Goal: Task Accomplishment & Management: Use online tool/utility

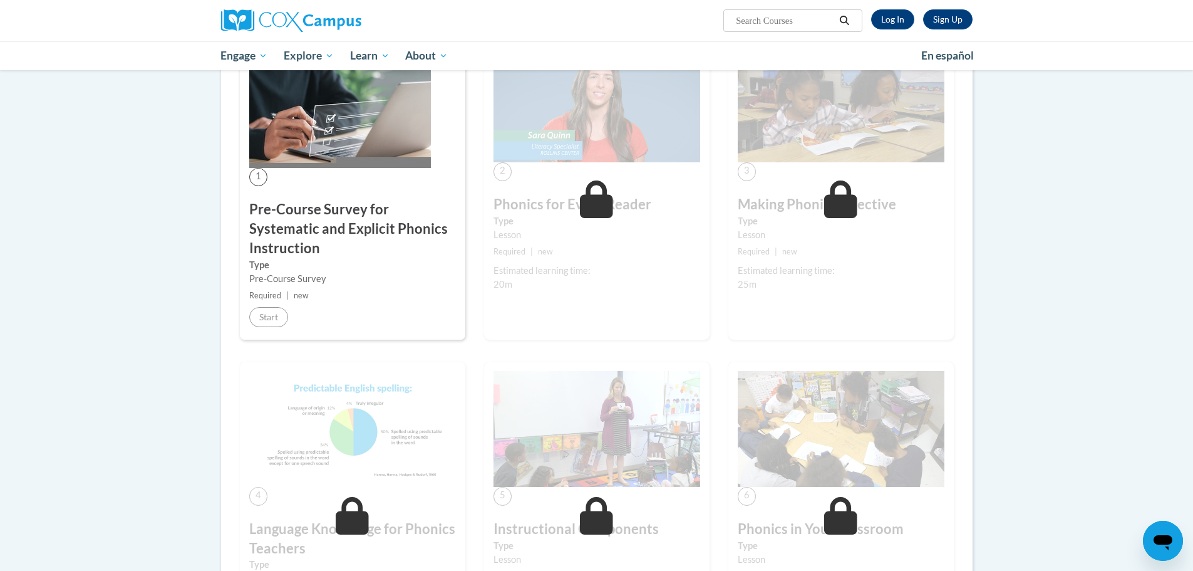
scroll to position [188, 0]
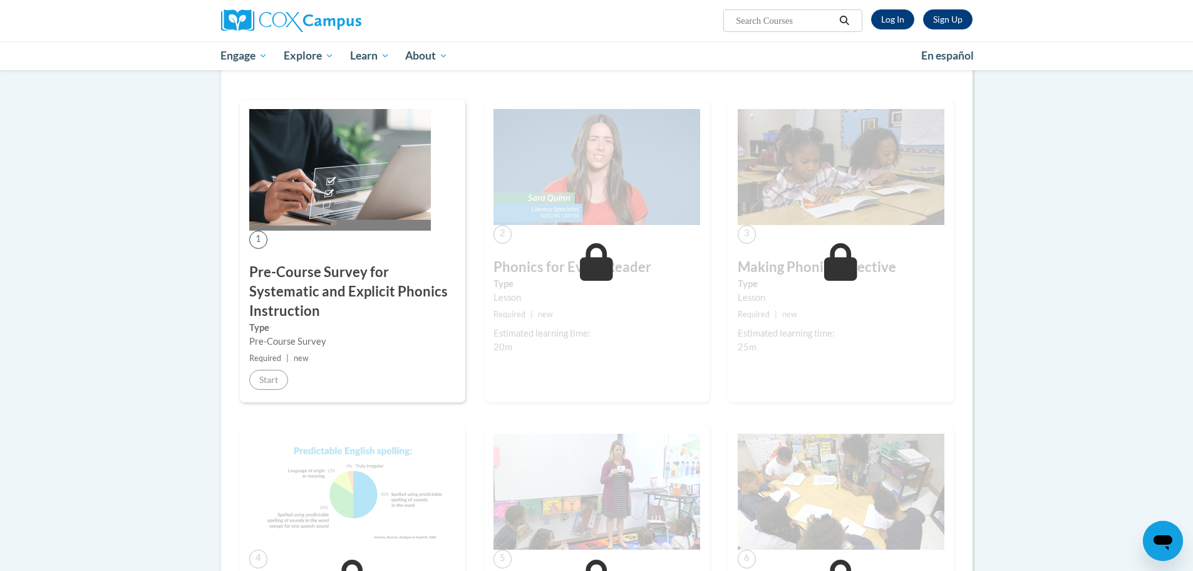
click at [684, 247] on div "2 Phonics for Every Reader Type Lesson Required | new Estimated learning time: …" at bounding box center [596, 251] width 225 height 303
drag, startPoint x: 1024, startPoint y: 251, endPoint x: 1005, endPoint y: 256, distance: 20.1
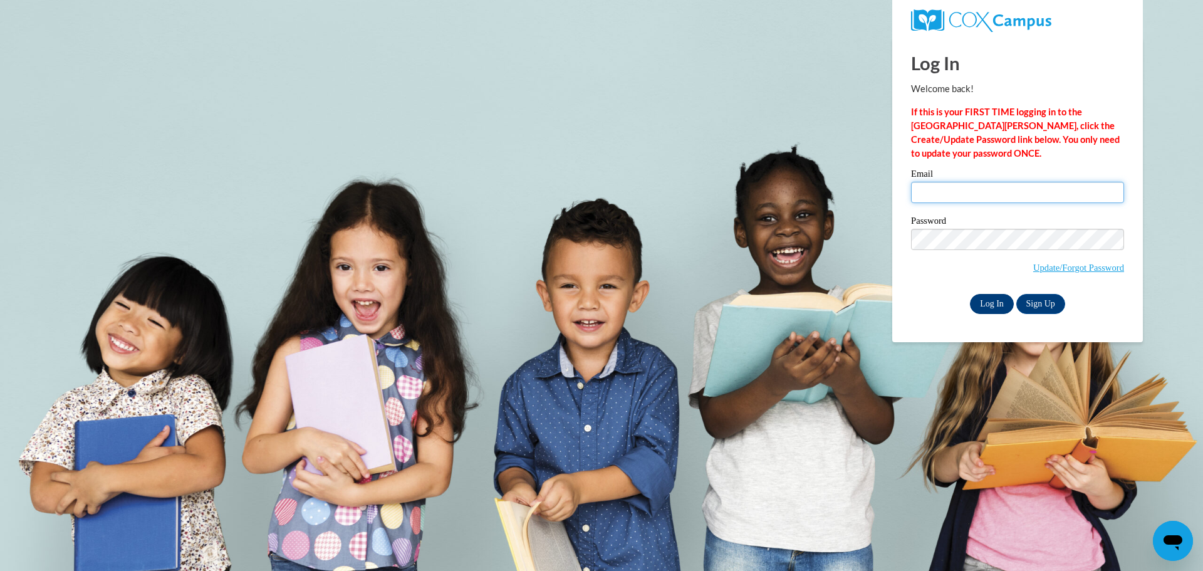
type input "Jerilyn.Hyndman@gcpsk12.org"
click at [995, 300] on input "Log In" at bounding box center [992, 304] width 44 height 20
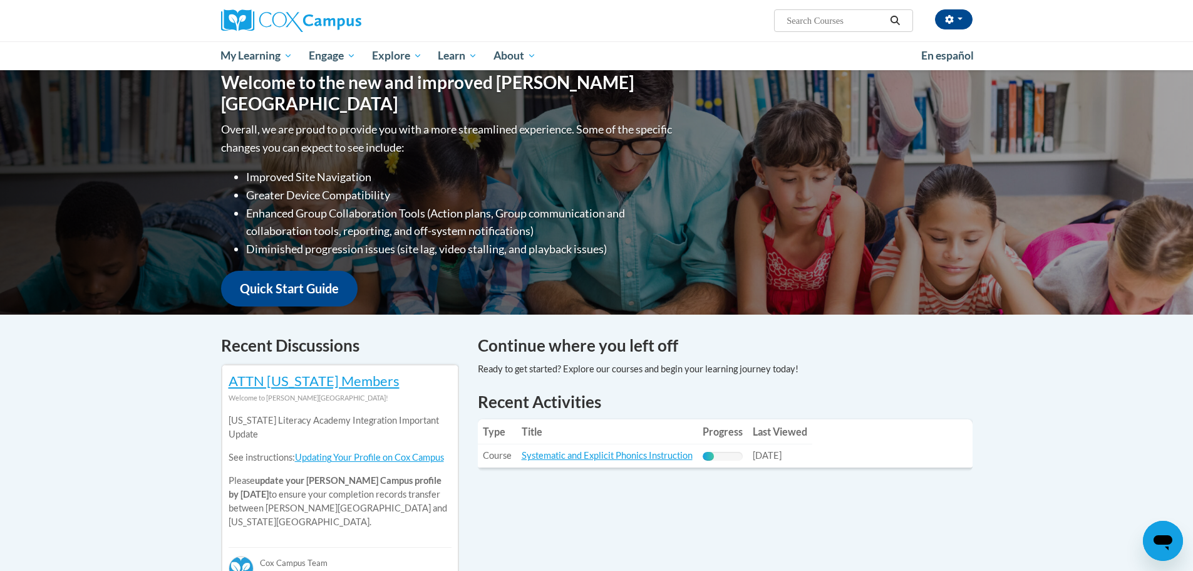
scroll to position [188, 0]
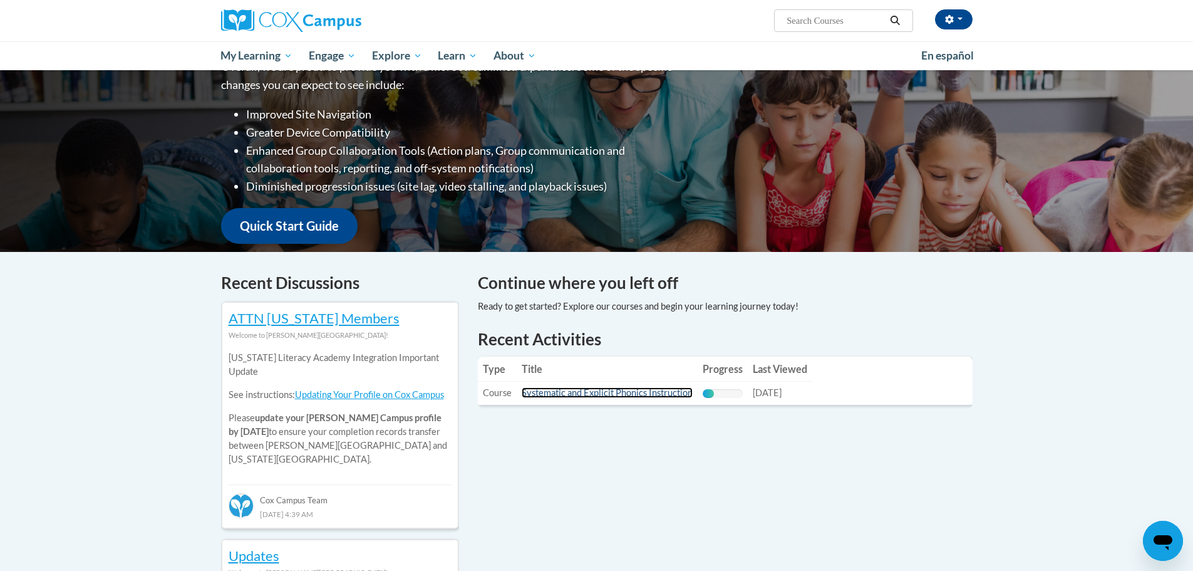
click at [624, 395] on link "Systematic and Explicit Phonics Instruction" at bounding box center [607, 392] width 171 height 11
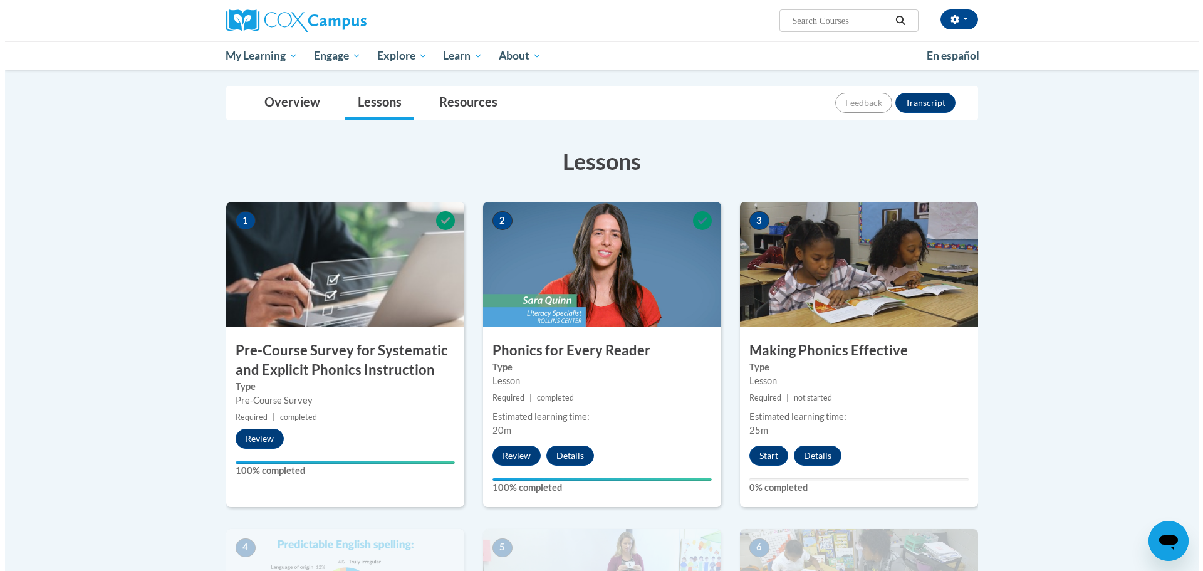
scroll to position [188, 0]
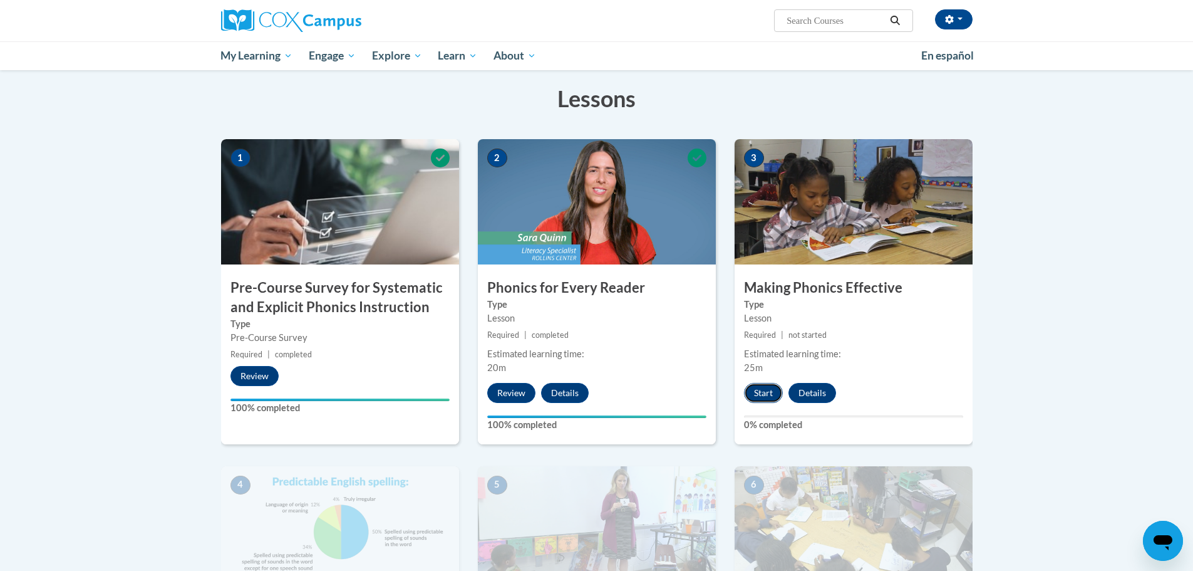
click at [765, 391] on button "Start" at bounding box center [763, 393] width 39 height 20
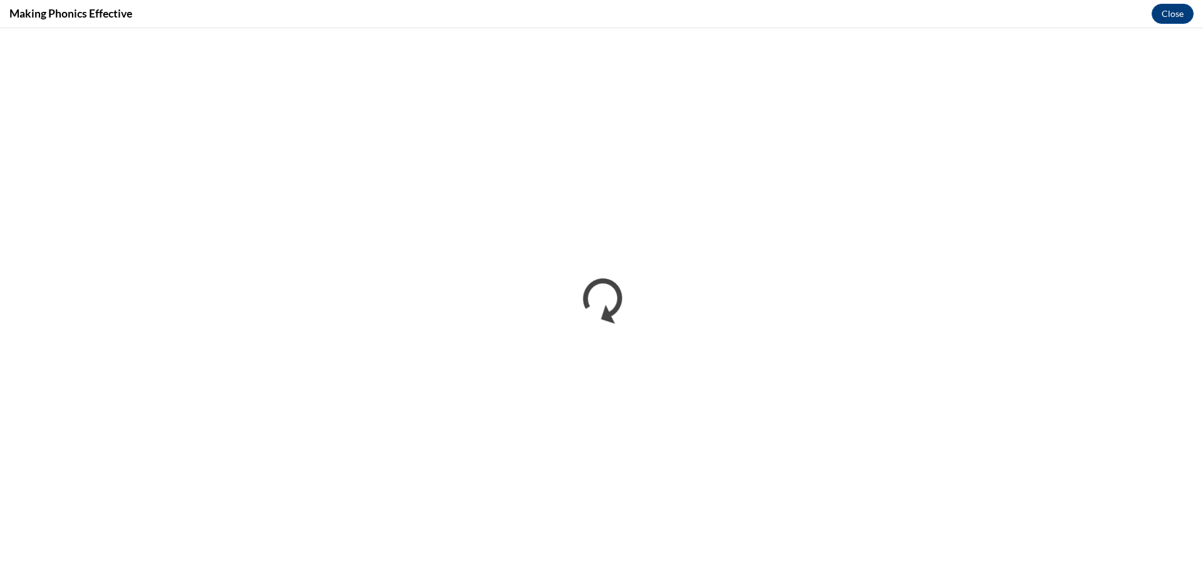
scroll to position [0, 0]
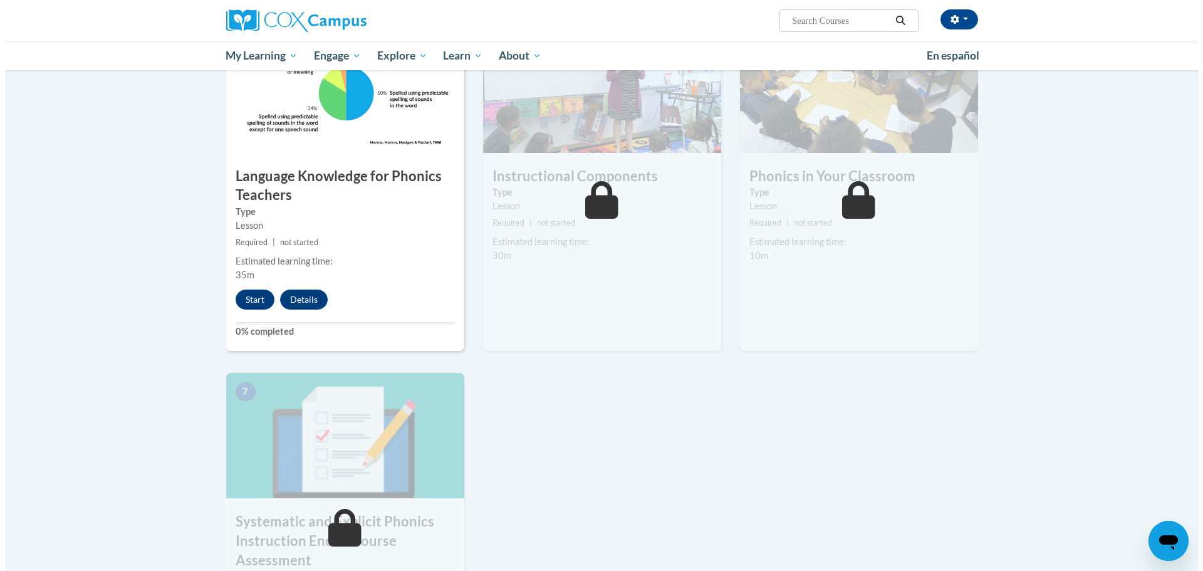
scroll to position [564, 0]
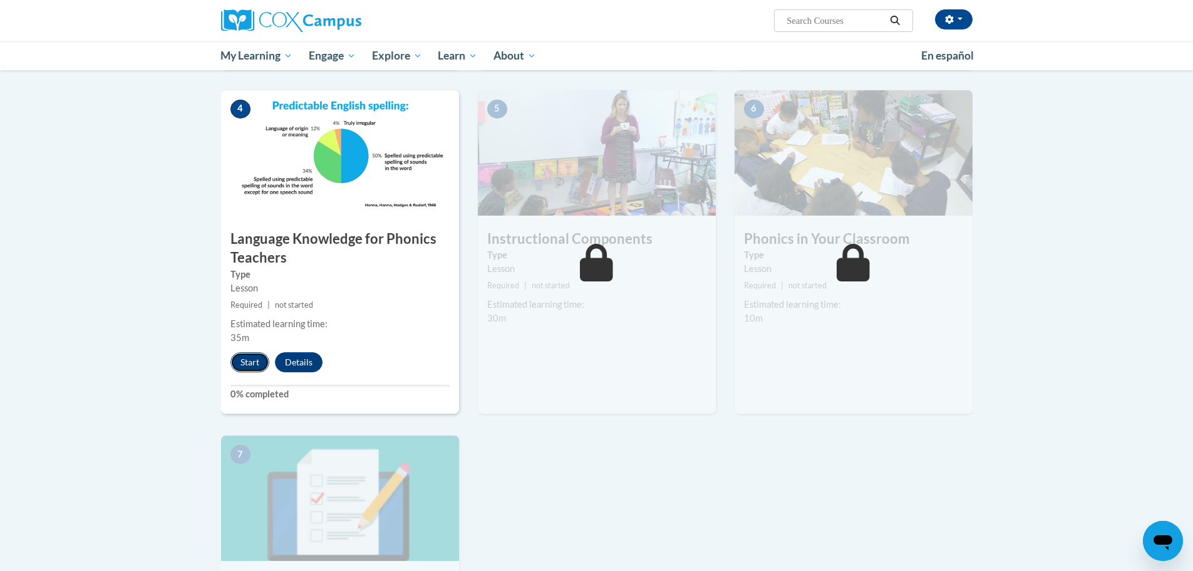
click at [247, 365] on button "Start" at bounding box center [249, 362] width 39 height 20
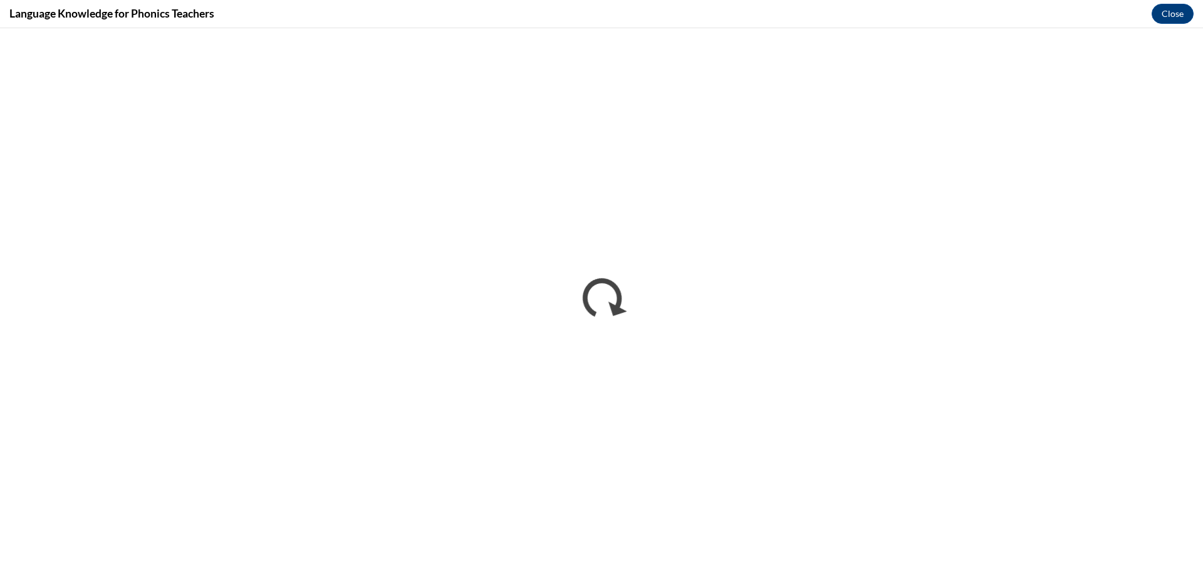
scroll to position [0, 0]
